Goal: Navigation & Orientation: Find specific page/section

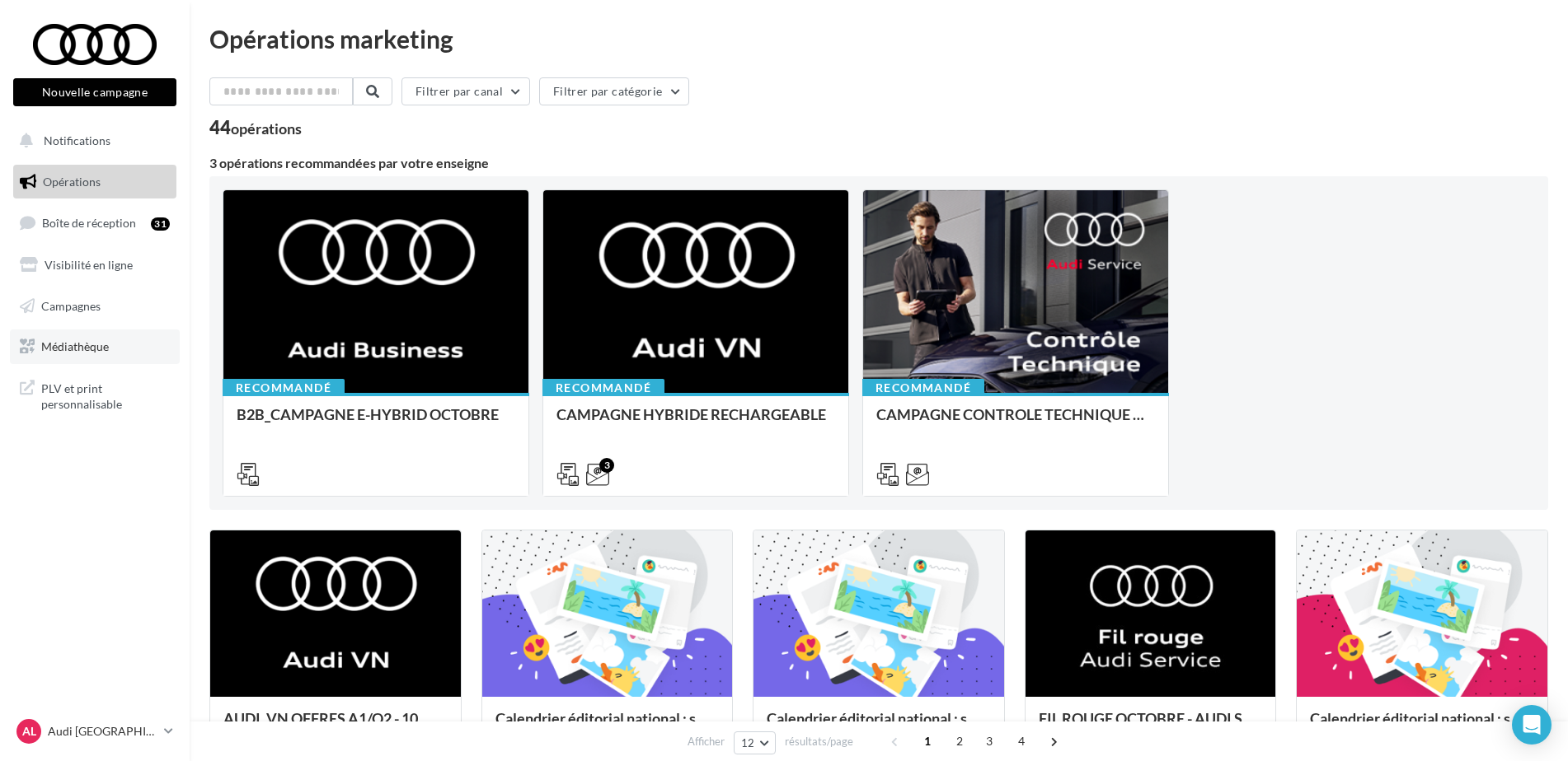
click at [69, 354] on span "Médiathèque" at bounding box center [75, 346] width 67 height 14
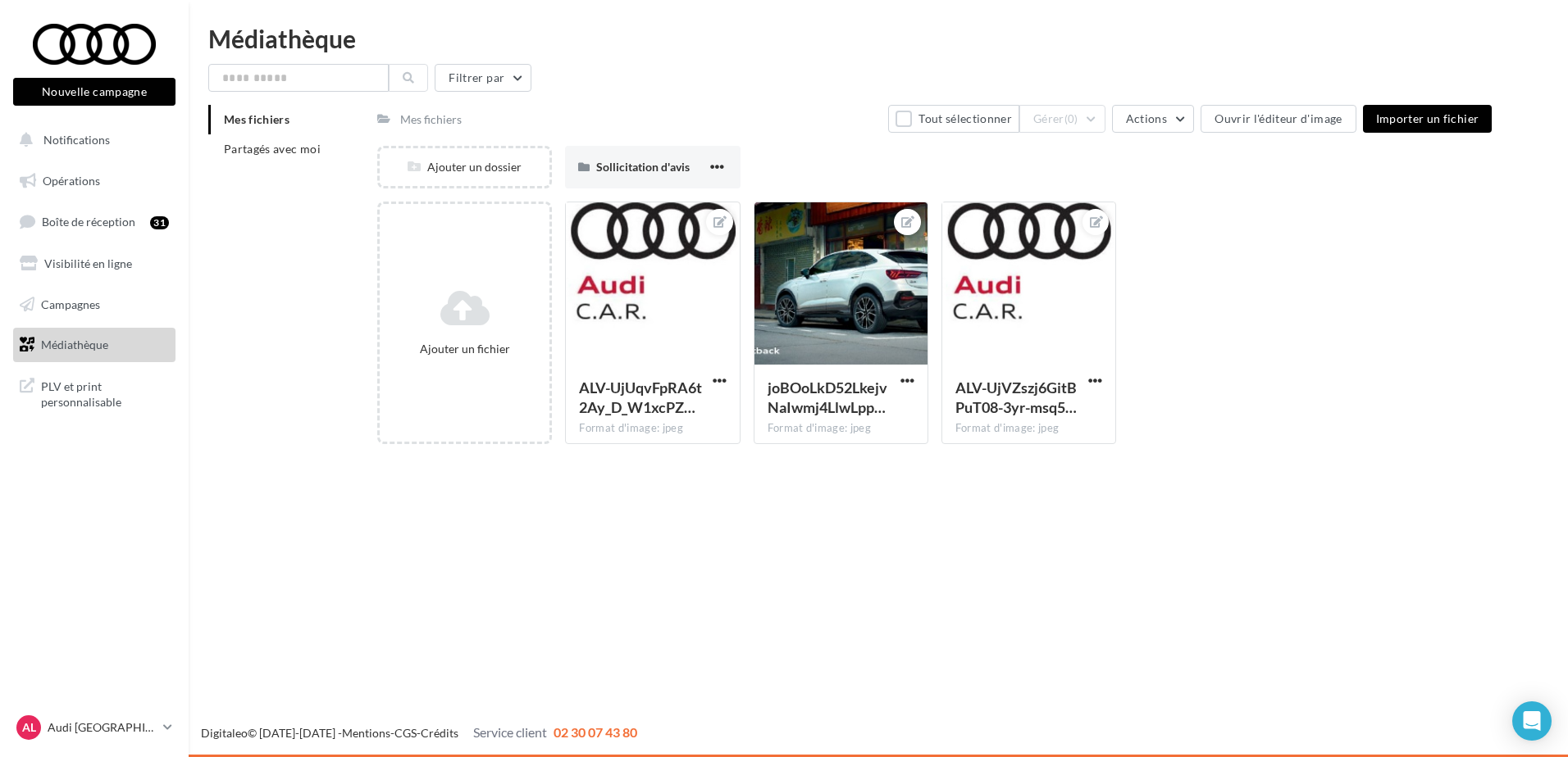
click at [73, 305] on span "Campagnes" at bounding box center [71, 303] width 59 height 14
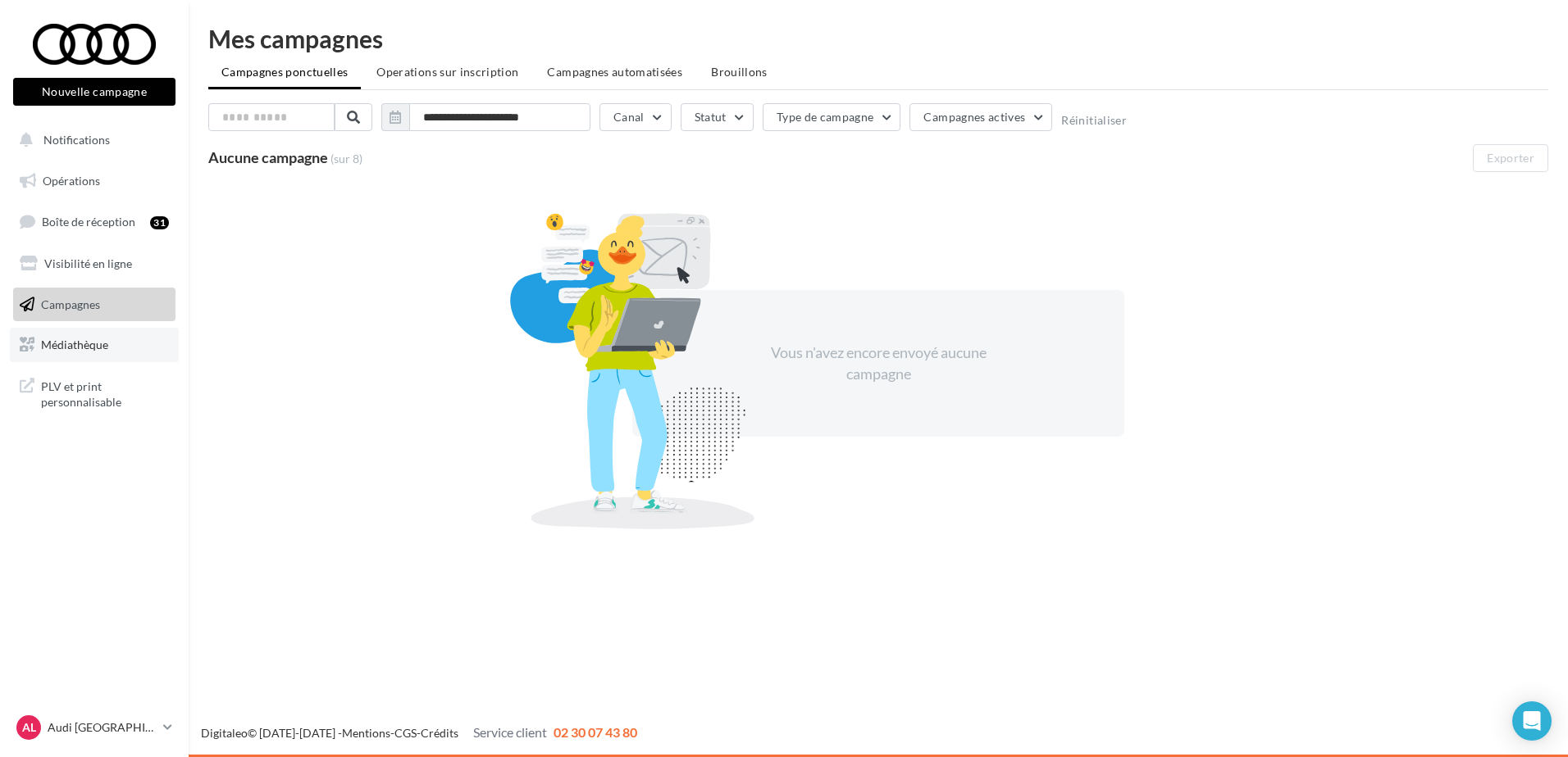
click at [62, 347] on span "Médiathèque" at bounding box center [74, 344] width 67 height 14
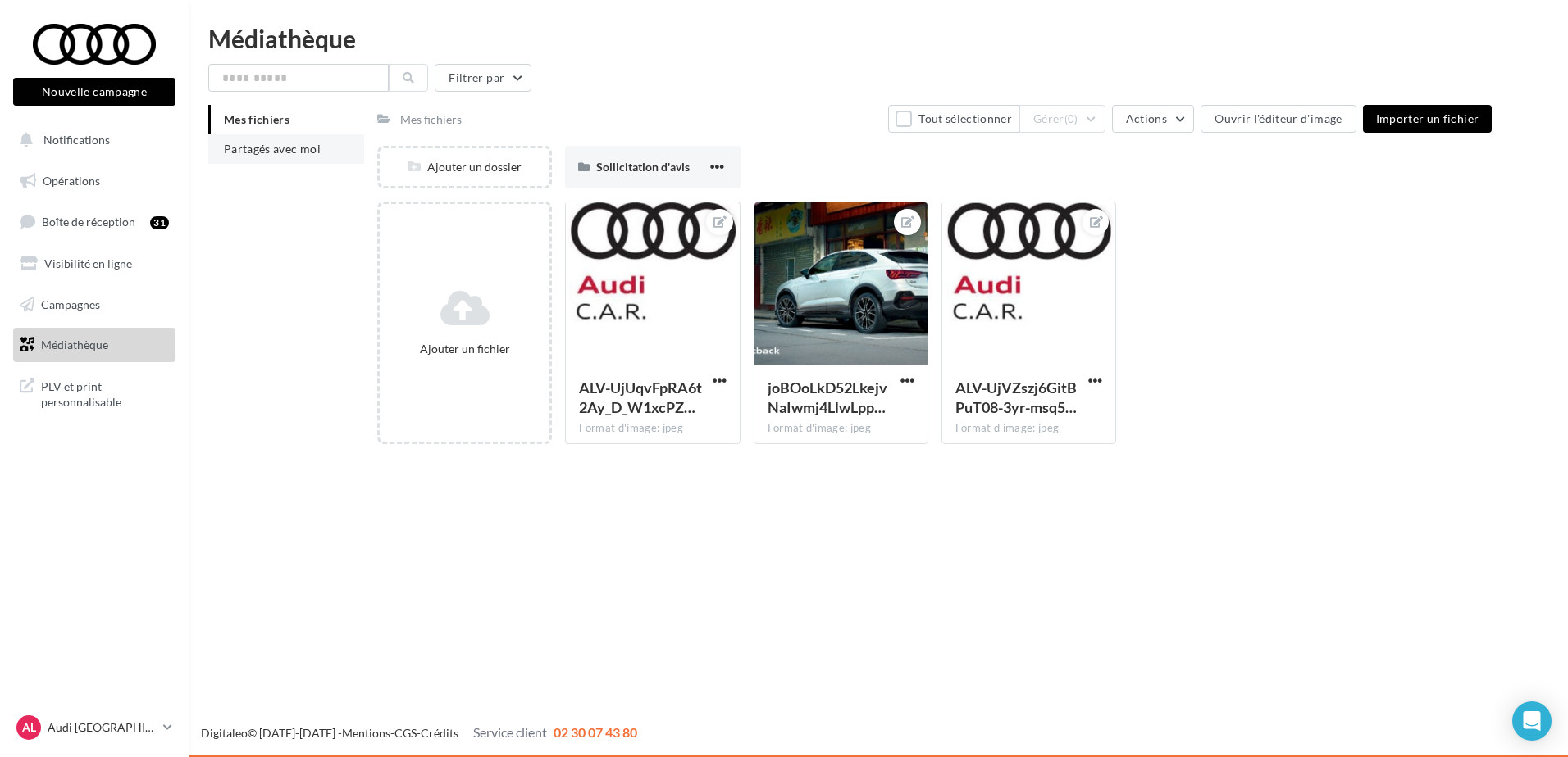
click at [287, 154] on span "Partagés avec moi" at bounding box center [272, 149] width 96 height 14
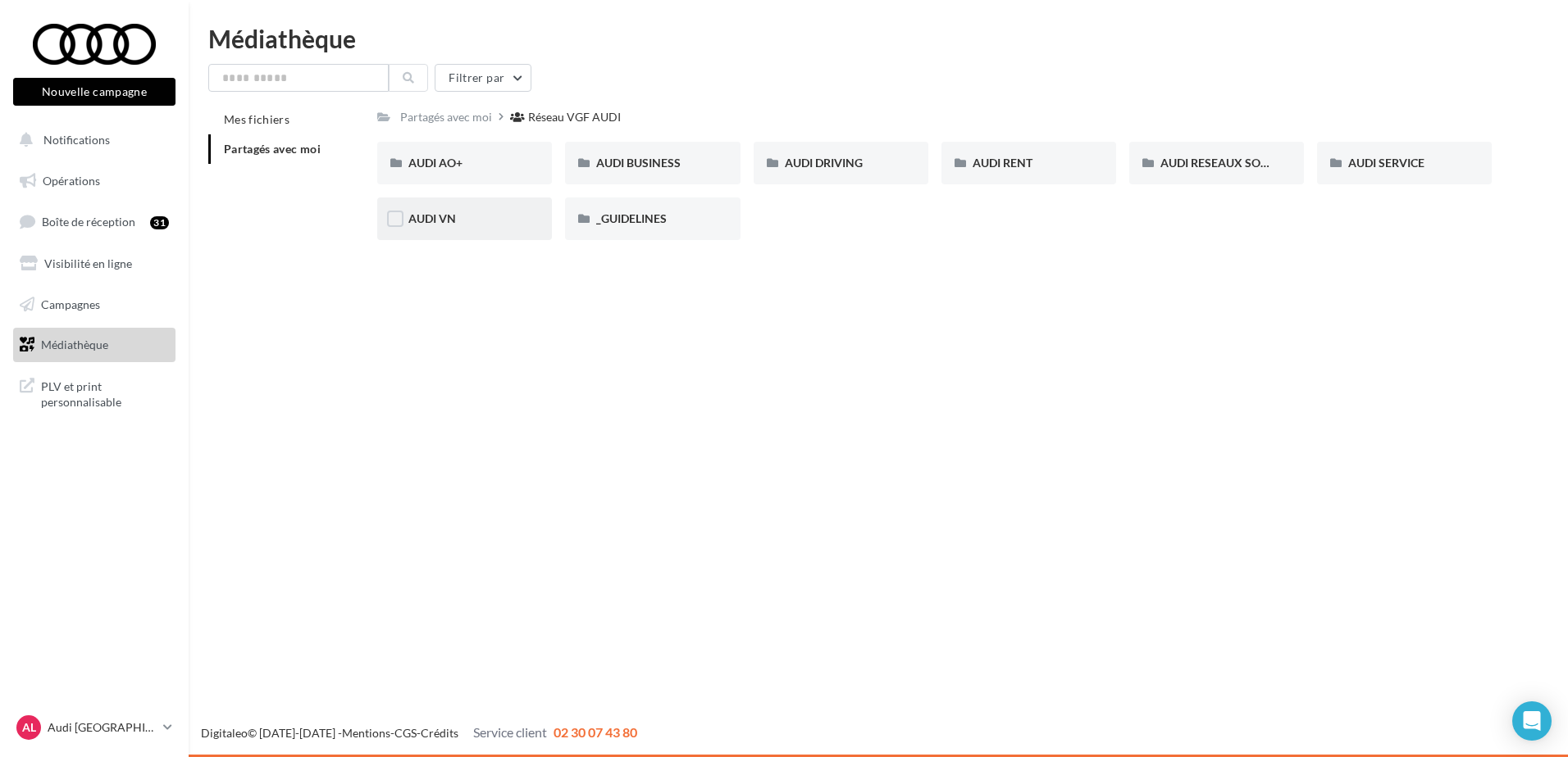
click at [454, 234] on div "AUDI VN" at bounding box center [464, 218] width 175 height 43
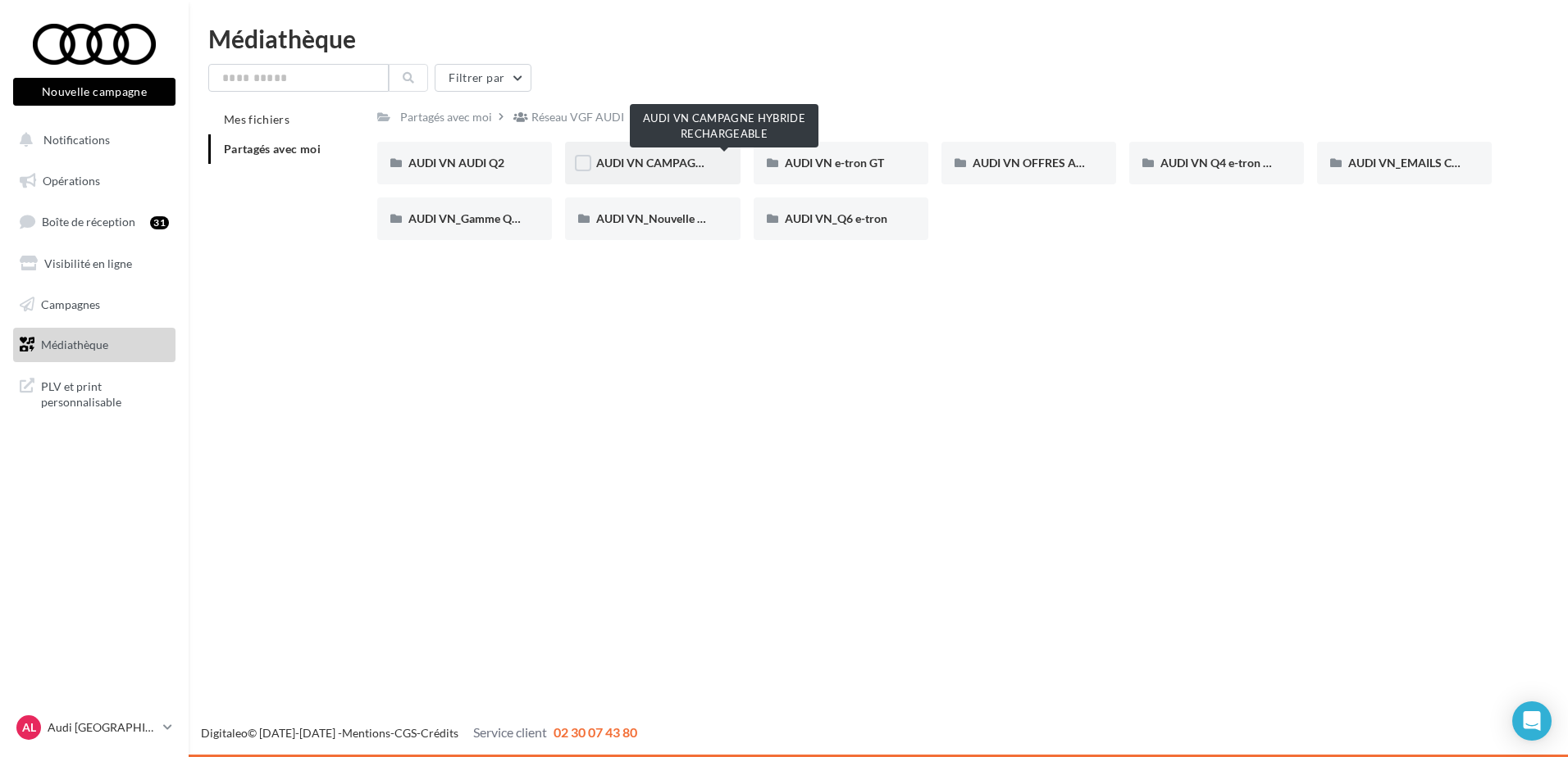
click at [631, 159] on span "AUDI VN CAMPAGNE HYBRIDE RECHARGEABLE" at bounding box center [725, 162] width 258 height 14
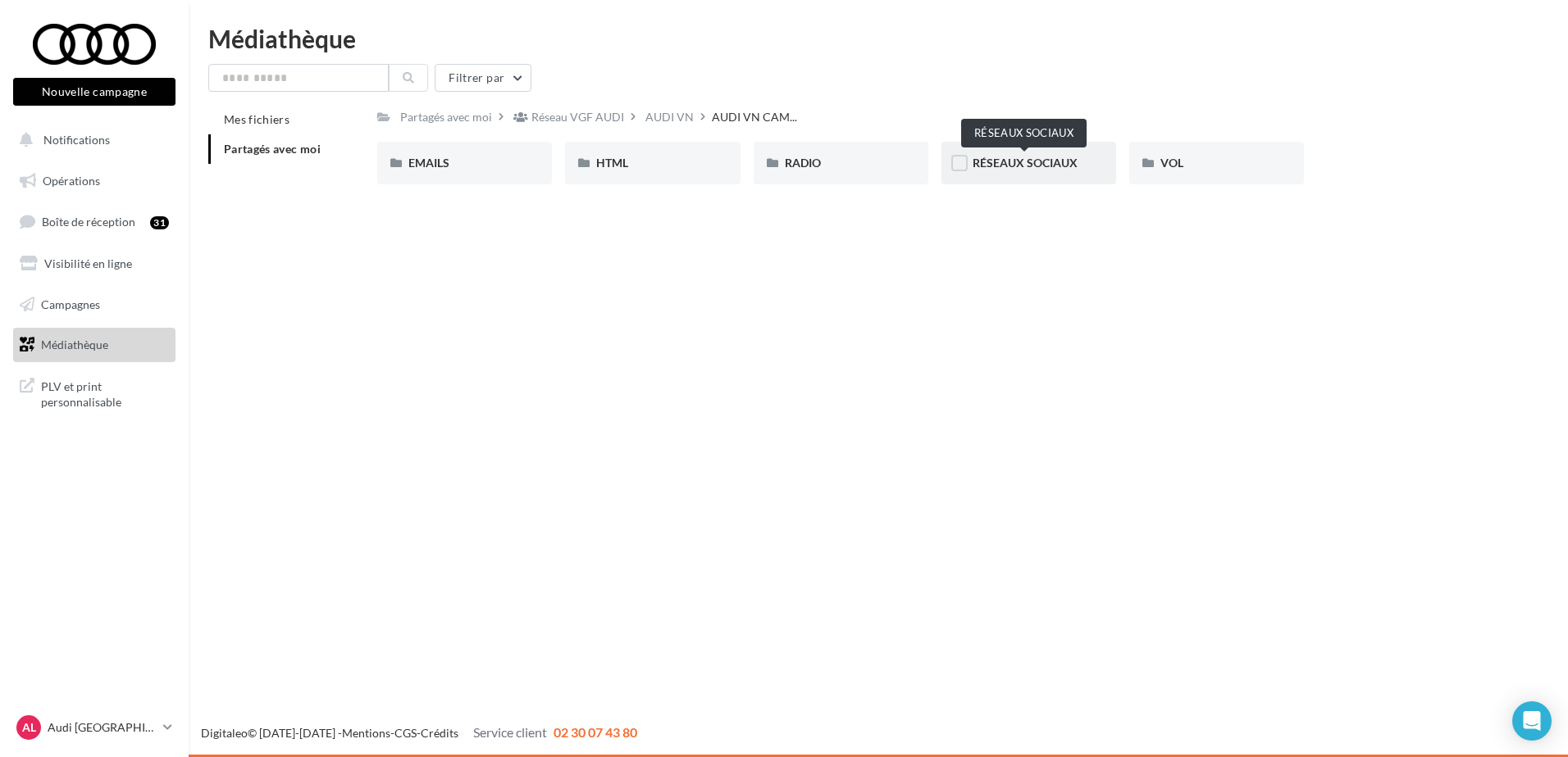
click at [1017, 164] on span "RÉSEAUX SOCIAUX" at bounding box center [1025, 162] width 105 height 14
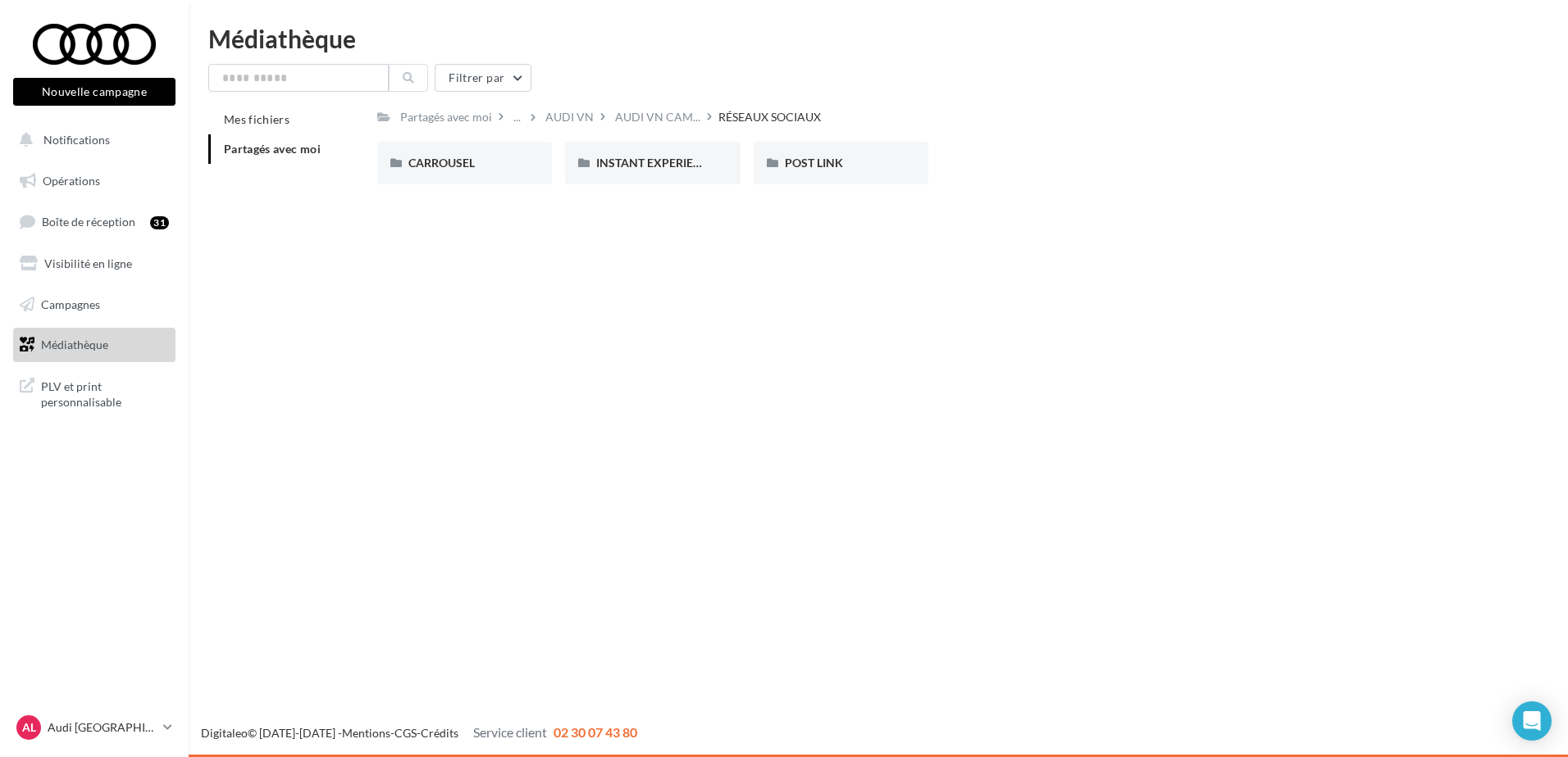
click at [676, 133] on div "Partagés avec moi ... AUDI VN AUDI VN CAM... RÉSEAUX SOCIAUX Rs Partagé par Rés…" at bounding box center [934, 151] width 1114 height 92
click at [666, 126] on span "AUDI VN CAM..." at bounding box center [657, 116] width 85 height 16
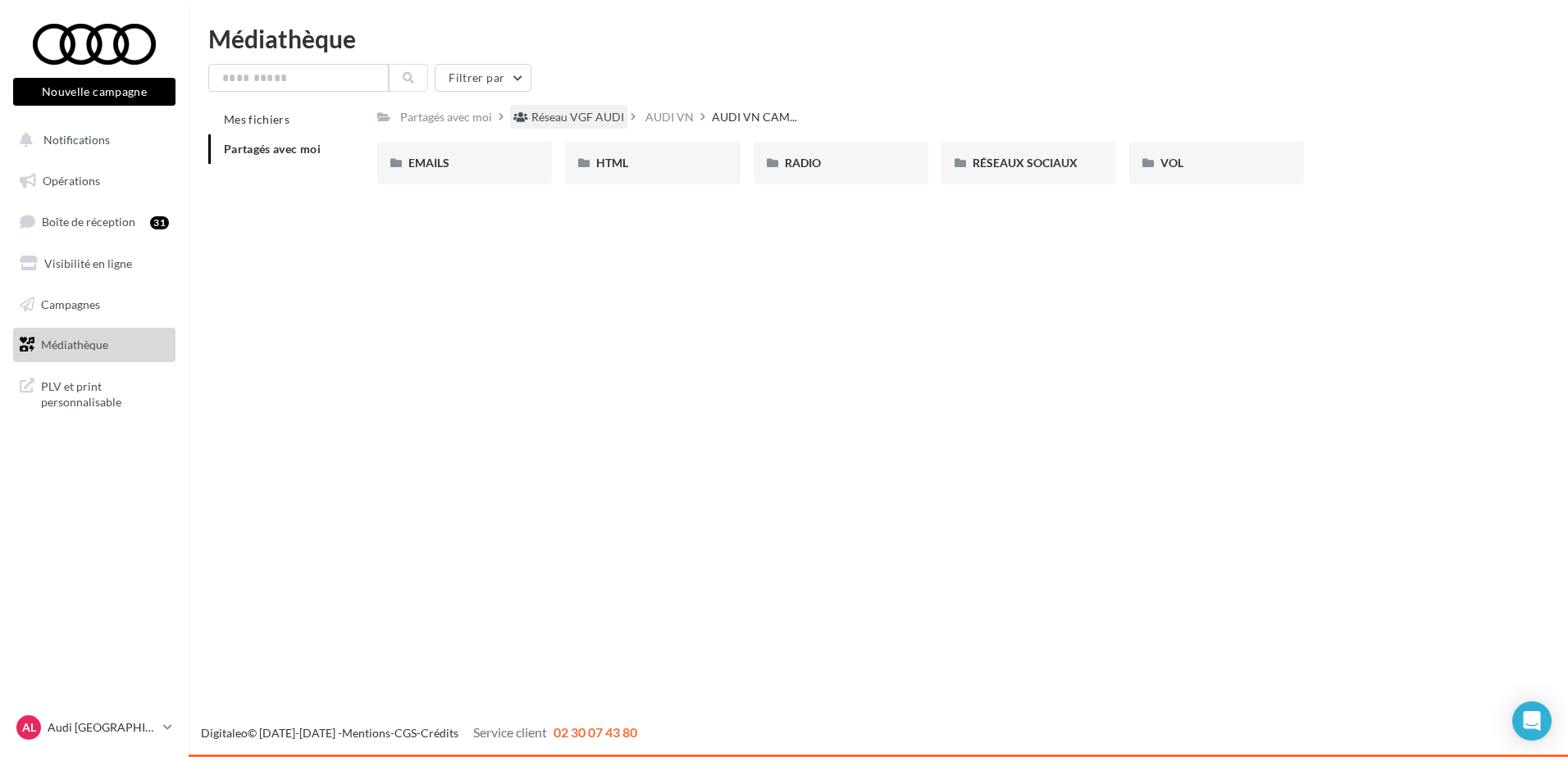
click at [603, 114] on div "Réseau VGF AUDI" at bounding box center [577, 116] width 93 height 16
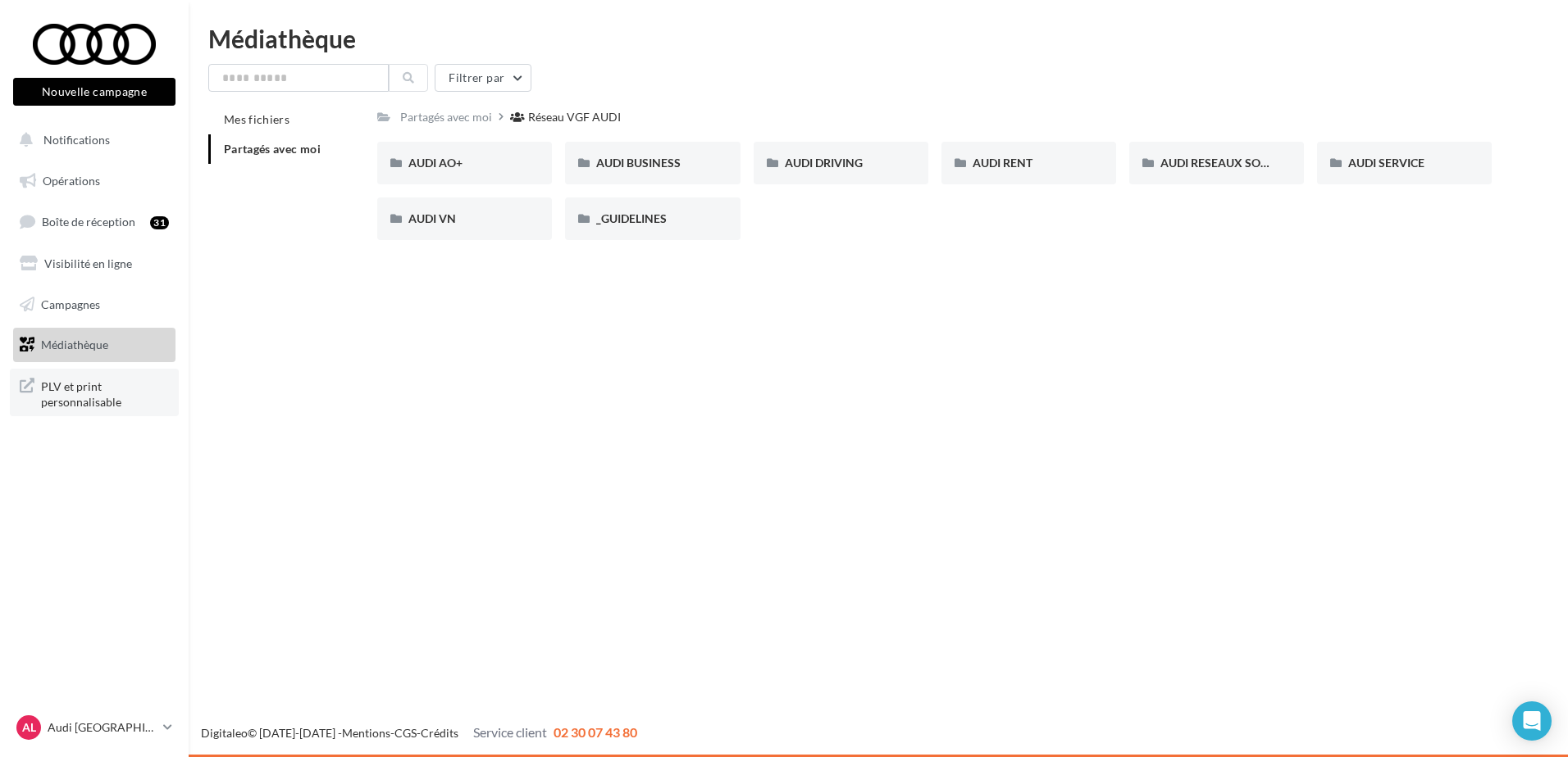
click at [125, 371] on link "PLV et print personnalisable" at bounding box center [93, 393] width 169 height 49
click at [457, 225] on div "AUDI VN" at bounding box center [464, 218] width 113 height 16
